Goal: Navigation & Orientation: Find specific page/section

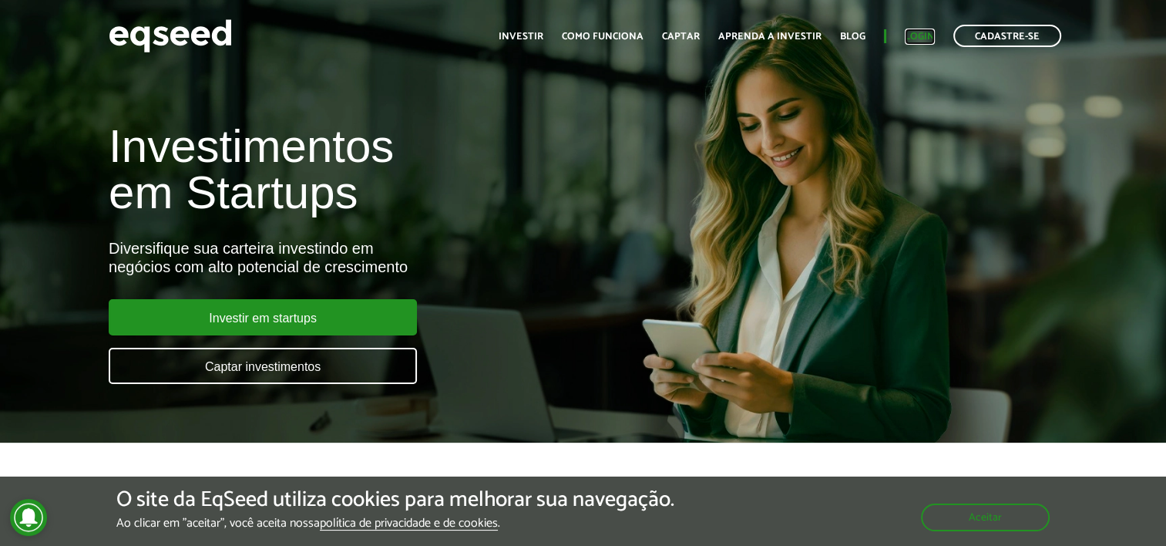
click at [909, 38] on link "Login" at bounding box center [920, 37] width 30 height 10
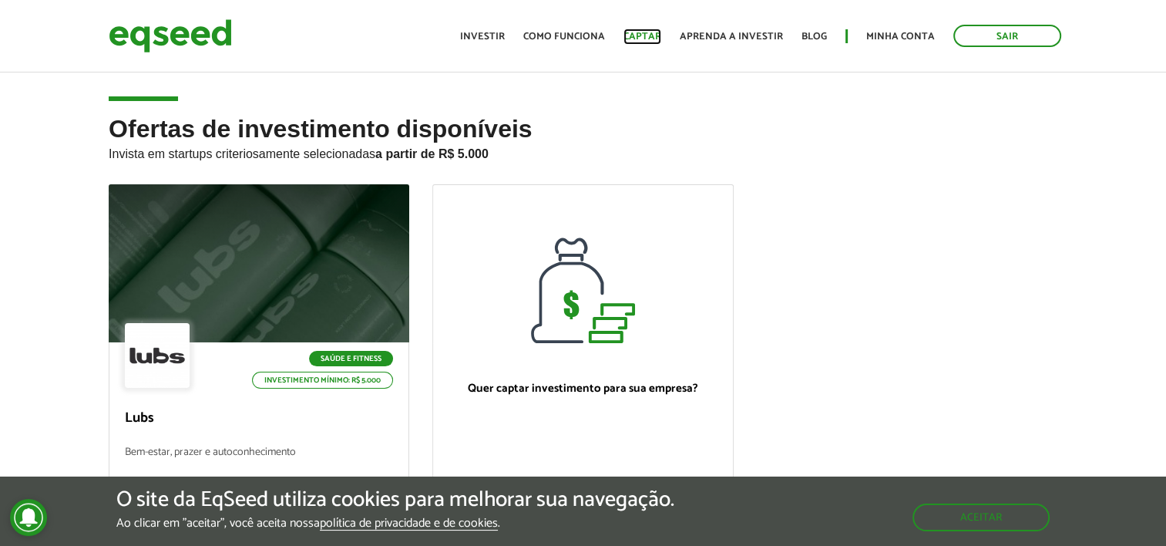
click at [645, 37] on link "Captar" at bounding box center [642, 37] width 38 height 10
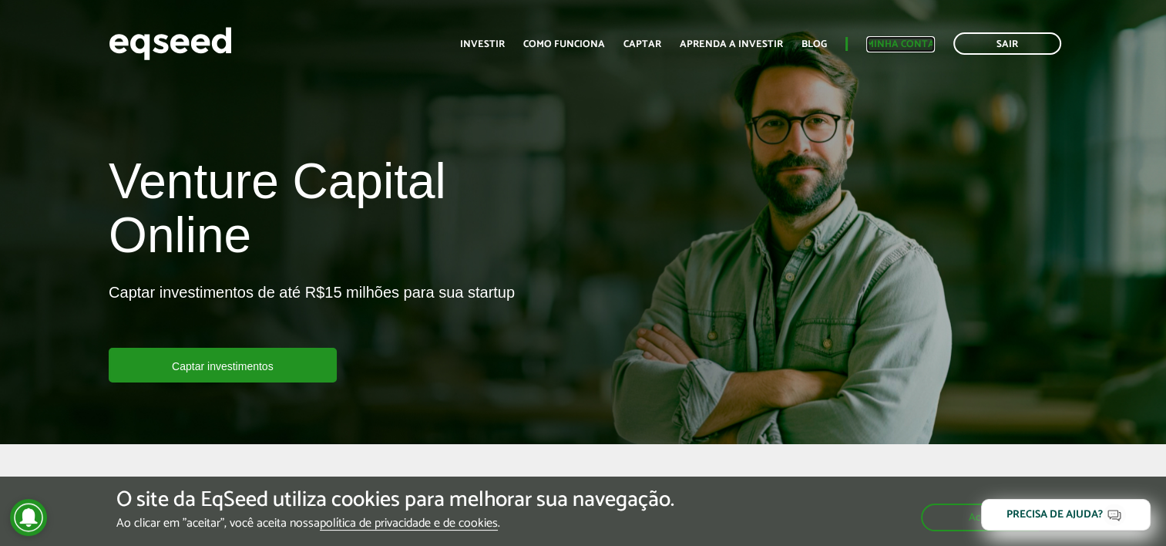
click at [896, 39] on link "Minha conta" at bounding box center [900, 44] width 69 height 10
